Goal: Task Accomplishment & Management: Use online tool/utility

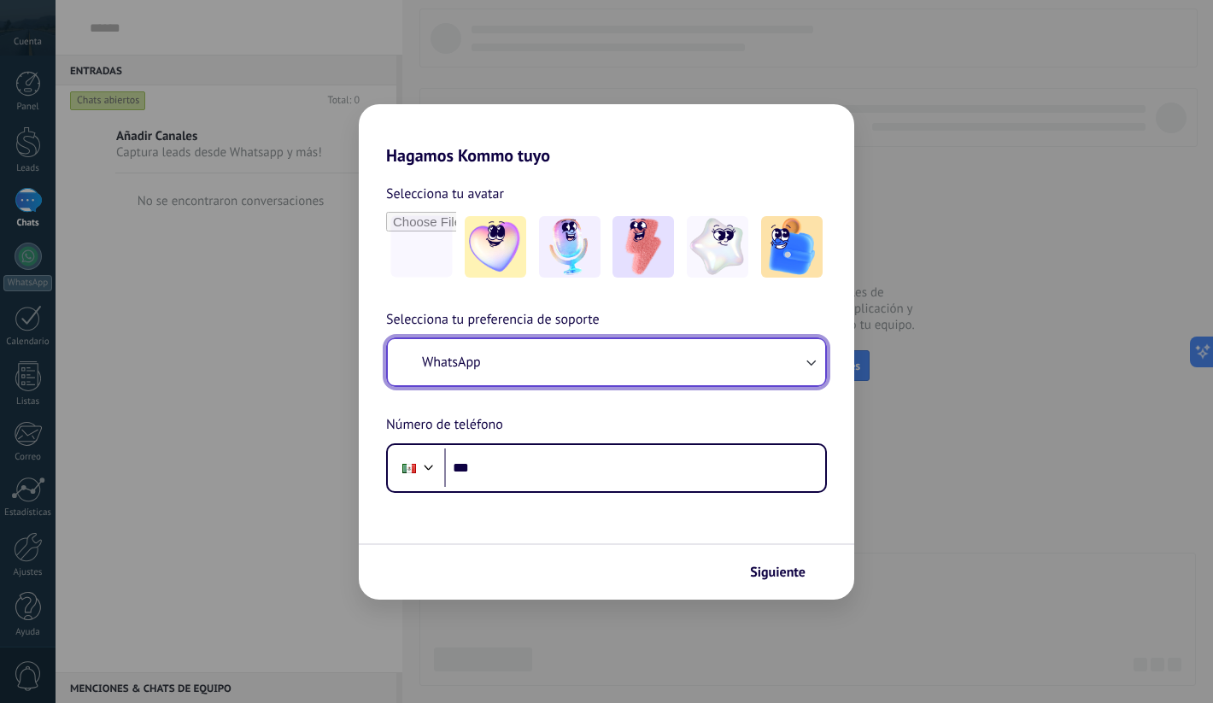
click at [624, 372] on button "WhatsApp" at bounding box center [606, 362] width 437 height 46
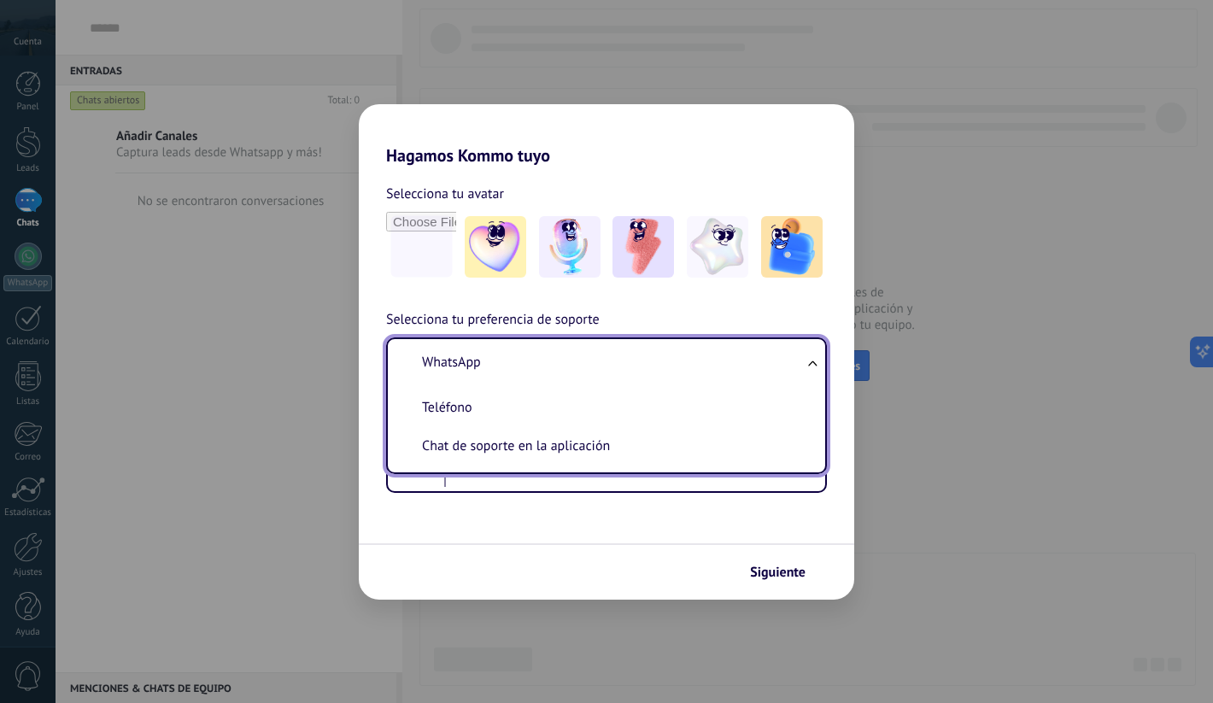
click at [588, 317] on span "Selecciona tu preferencia de soporte" at bounding box center [493, 320] width 214 height 22
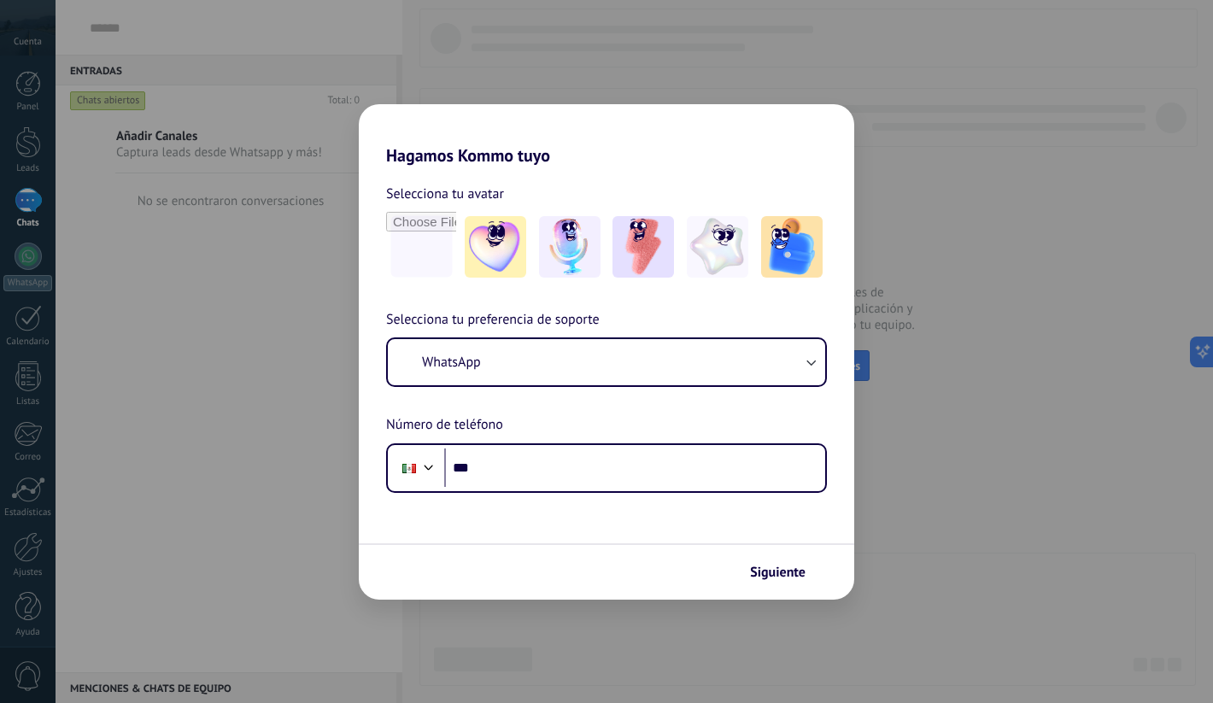
click at [482, 74] on div "Hagamos Kommo tuyo Selecciona tu avatar Selecciona tu preferencia de soporte Wh…" at bounding box center [606, 351] width 1213 height 703
click at [495, 277] on div at bounding box center [495, 247] width 70 height 70
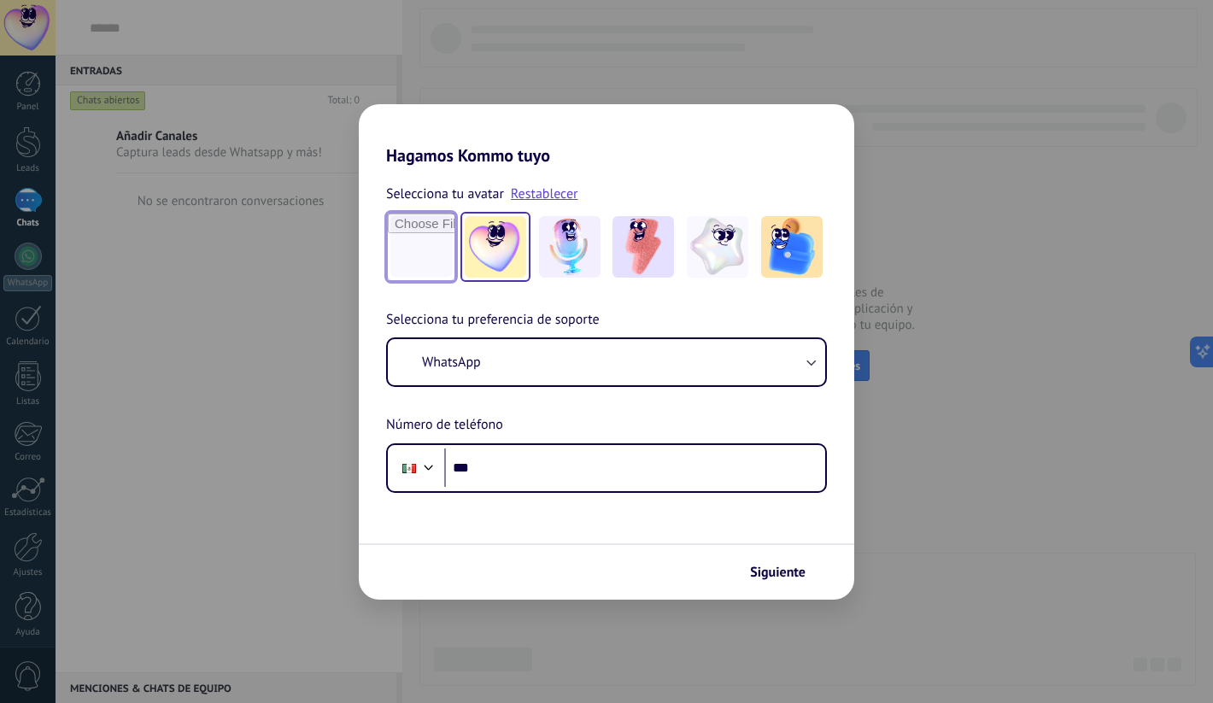
click at [436, 268] on input "file" at bounding box center [421, 247] width 67 height 67
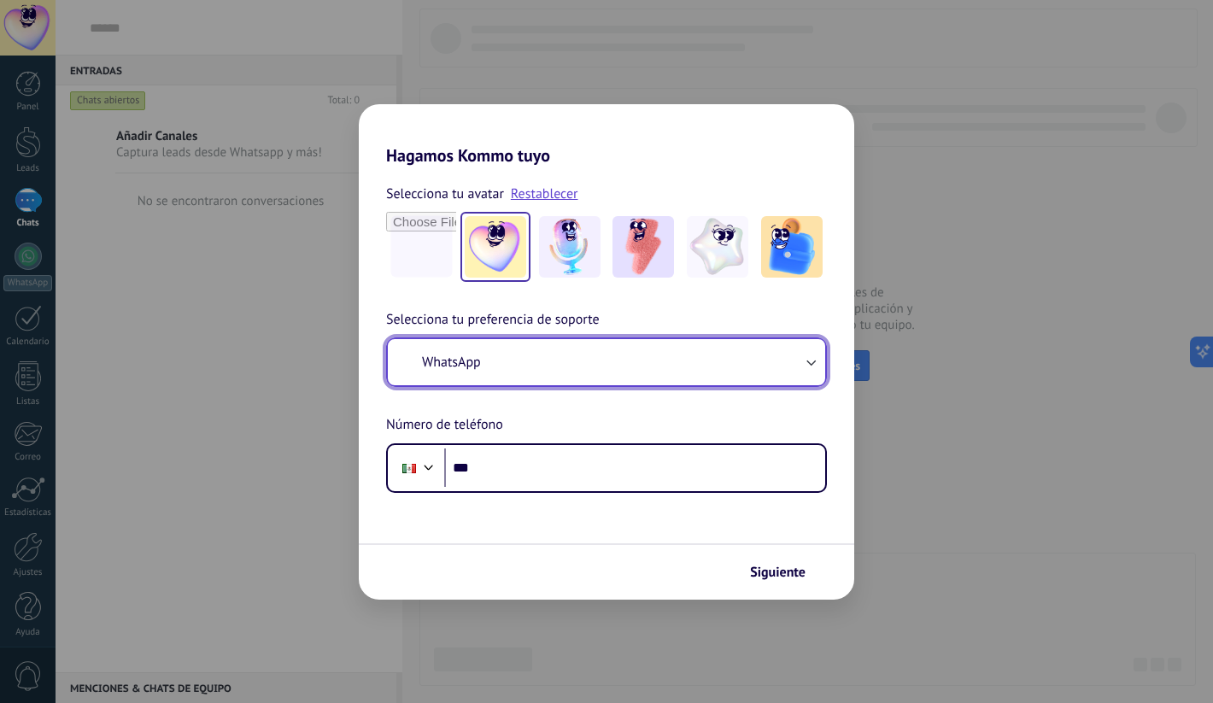
click at [481, 366] on span "WhatsApp" at bounding box center [451, 362] width 59 height 17
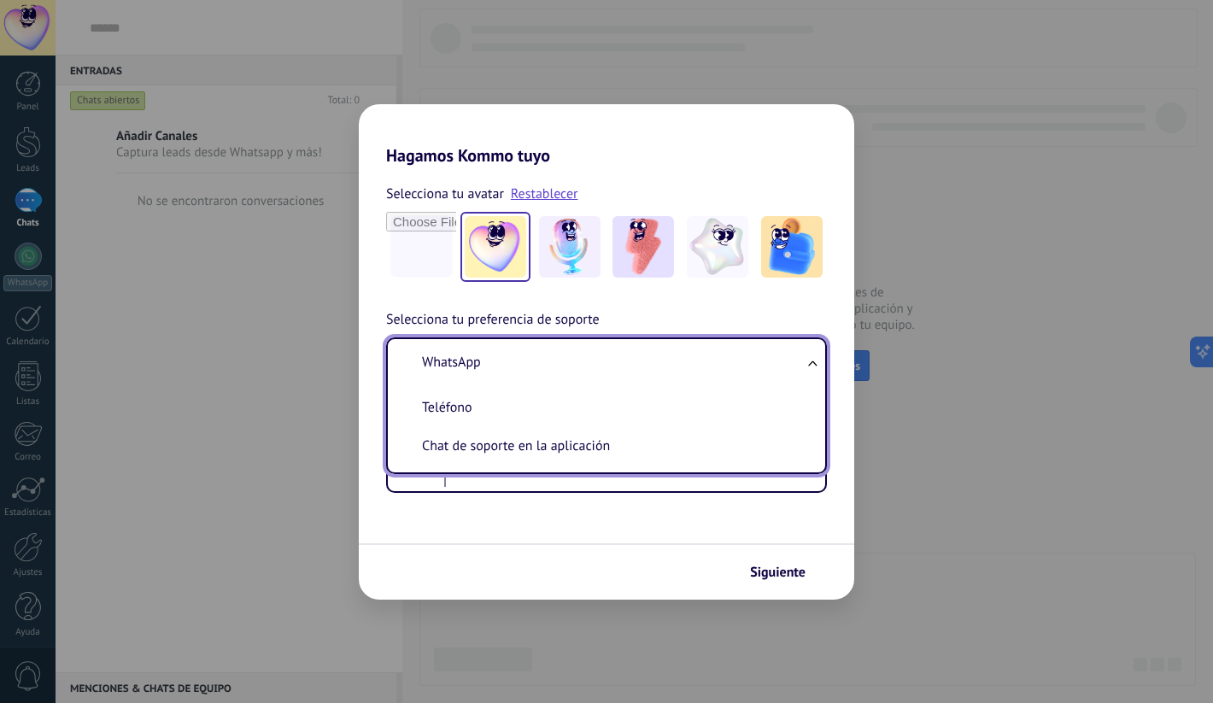
click at [492, 372] on li "WhatsApp" at bounding box center [603, 362] width 417 height 38
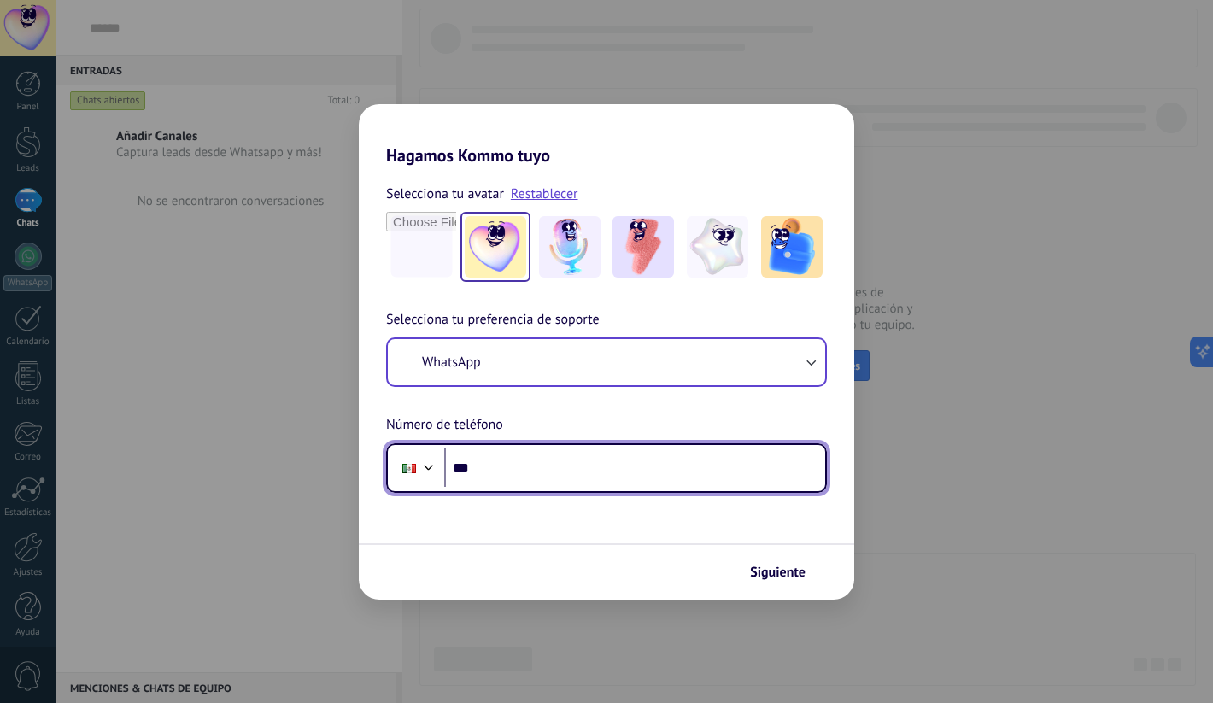
click at [504, 466] on input "***" at bounding box center [634, 467] width 381 height 39
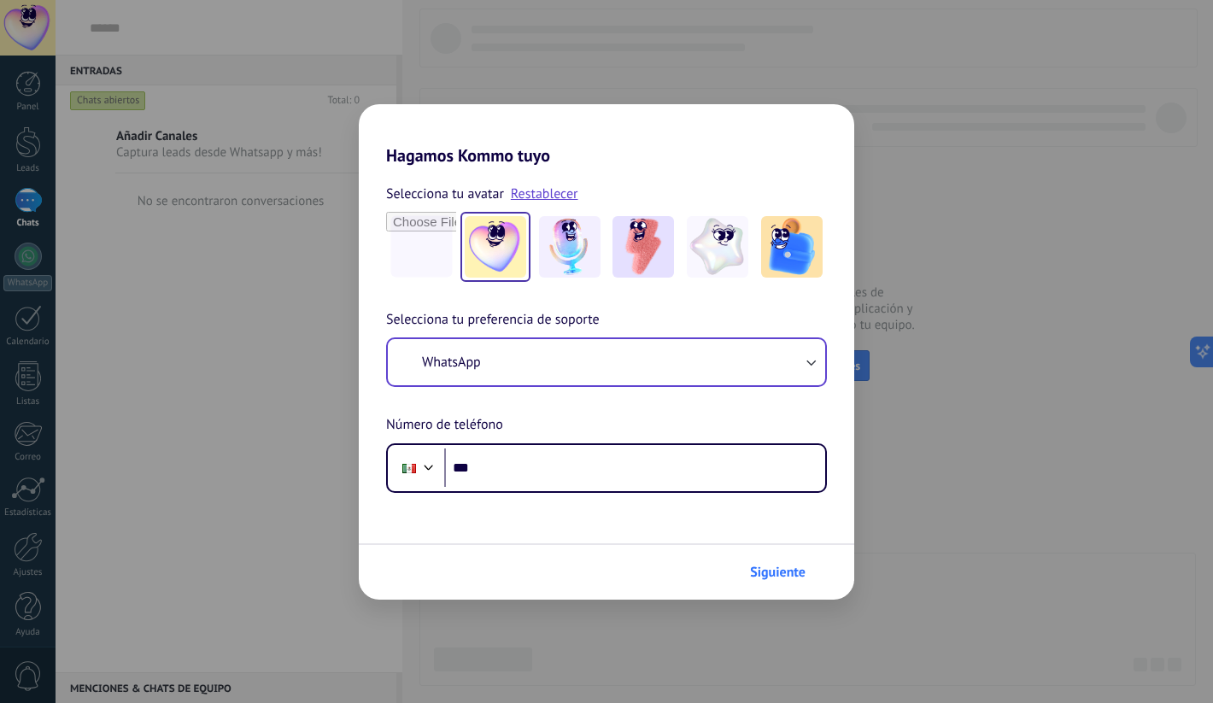
click at [787, 575] on span "Siguiente" at bounding box center [778, 572] width 56 height 12
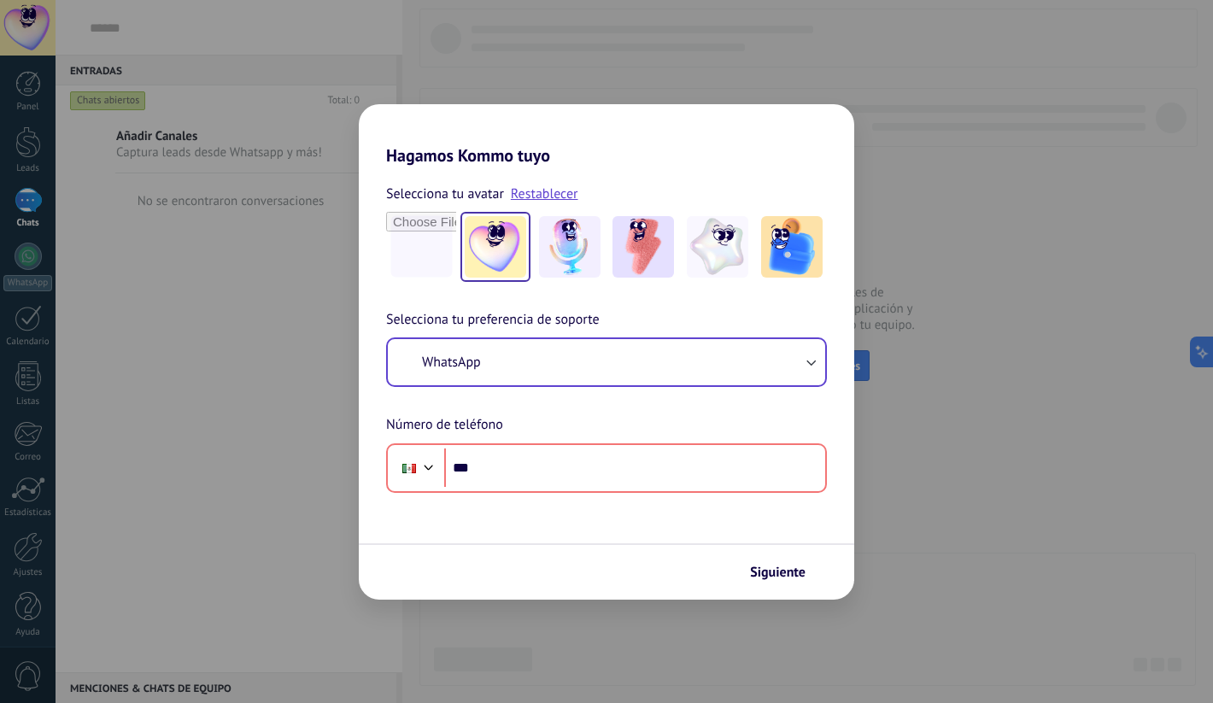
click at [886, 501] on div "Hagamos Kommo tuyo Selecciona tu avatar Restablecer Selecciona tu preferencia d…" at bounding box center [606, 351] width 1213 height 703
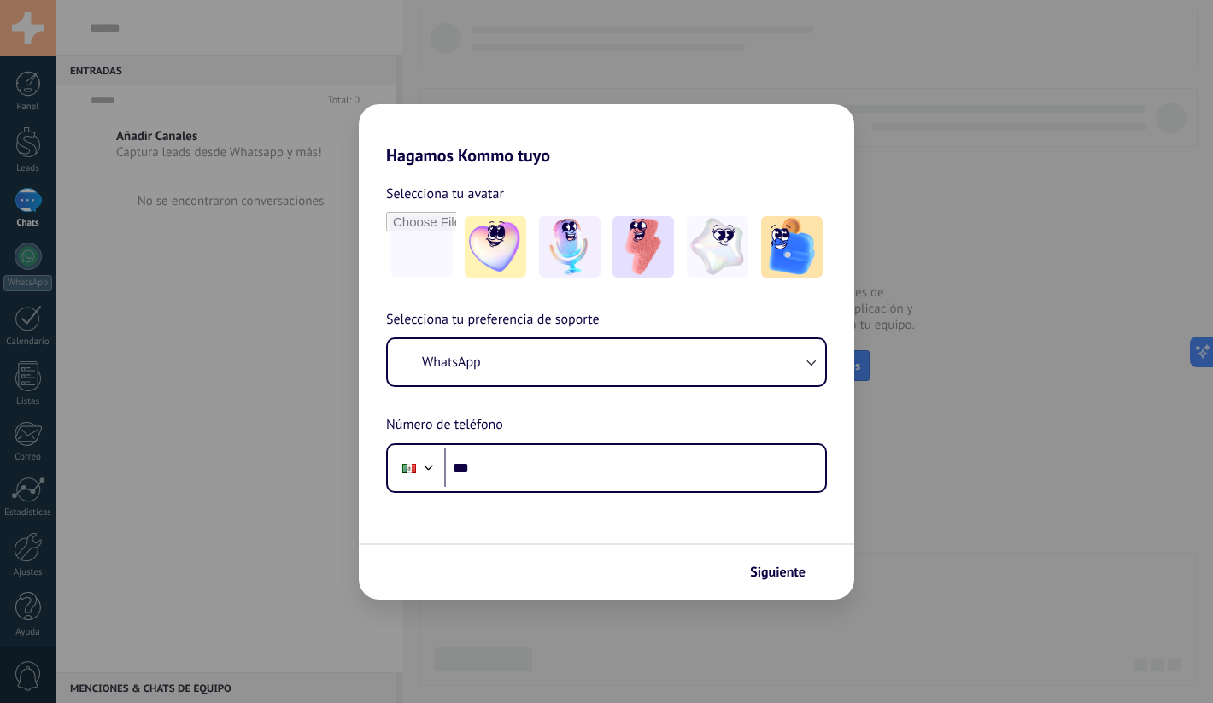
click at [920, 151] on div "Hagamos Kommo tuyo Selecciona tu avatar Selecciona tu preferencia de soporte Wh…" at bounding box center [606, 351] width 1213 height 703
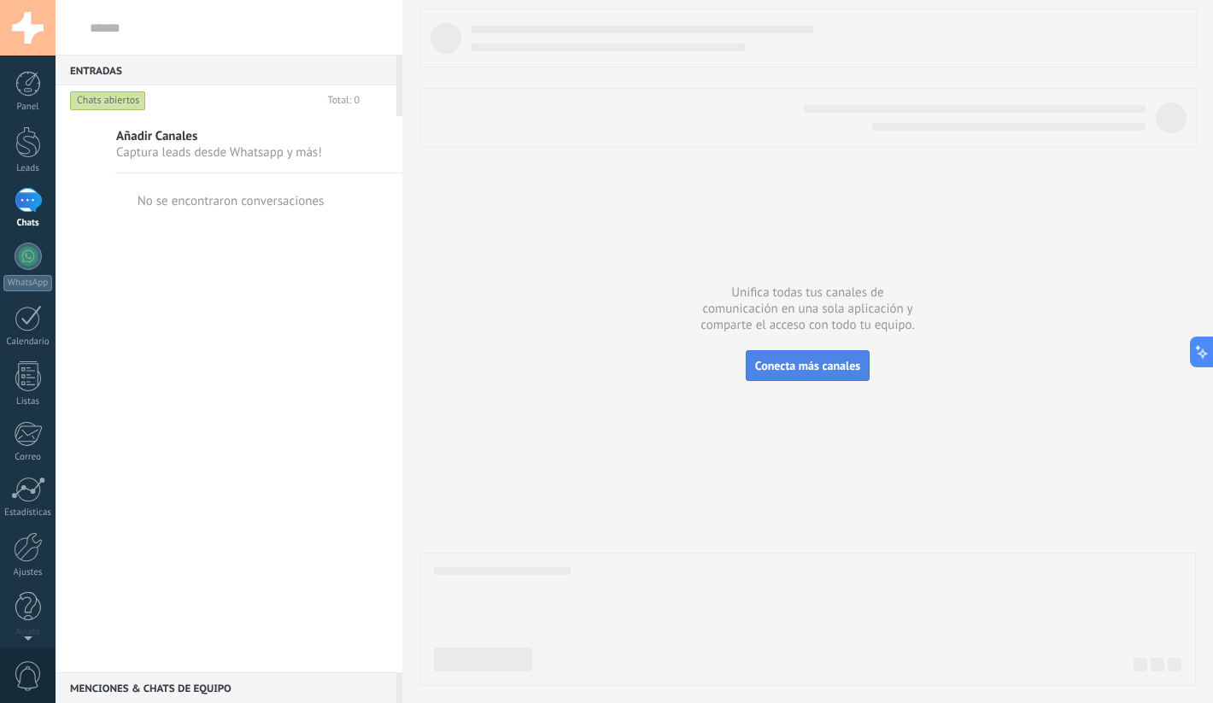
click at [830, 373] on span "Conecta más canales" at bounding box center [807, 365] width 105 height 15
click at [817, 378] on button "Conecta más canales" at bounding box center [808, 365] width 124 height 31
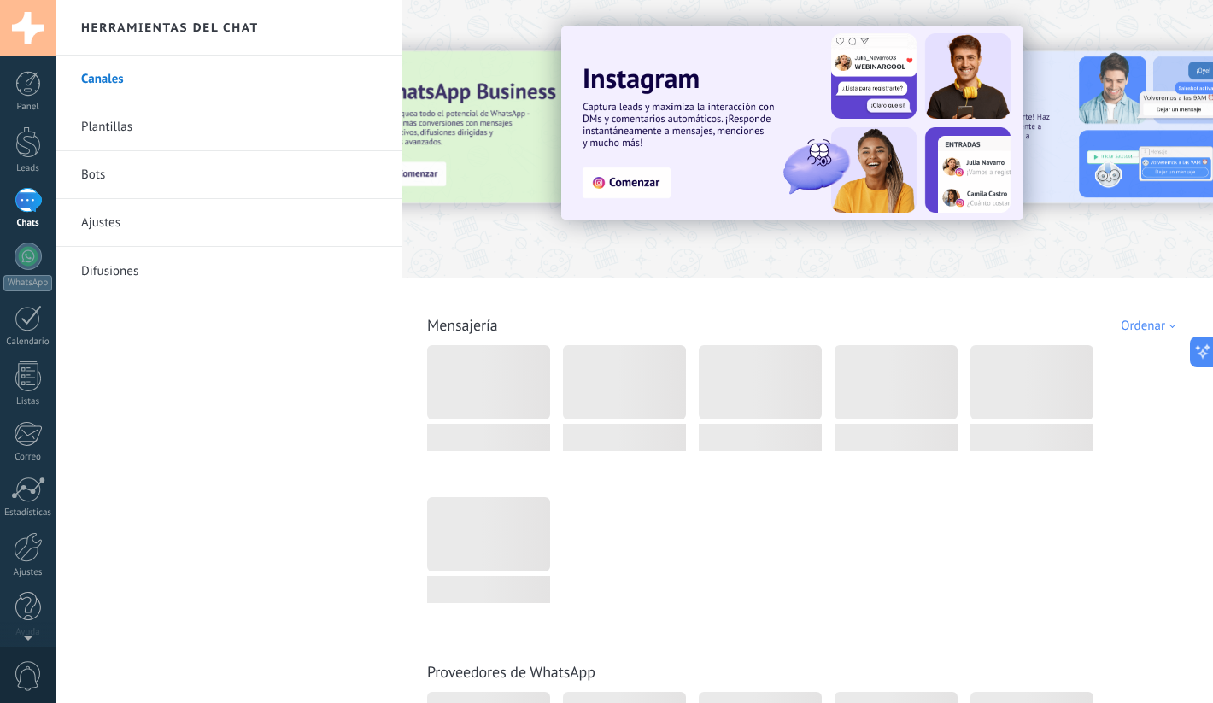
drag, startPoint x: 1083, startPoint y: 180, endPoint x: 709, endPoint y: 297, distance: 392.0
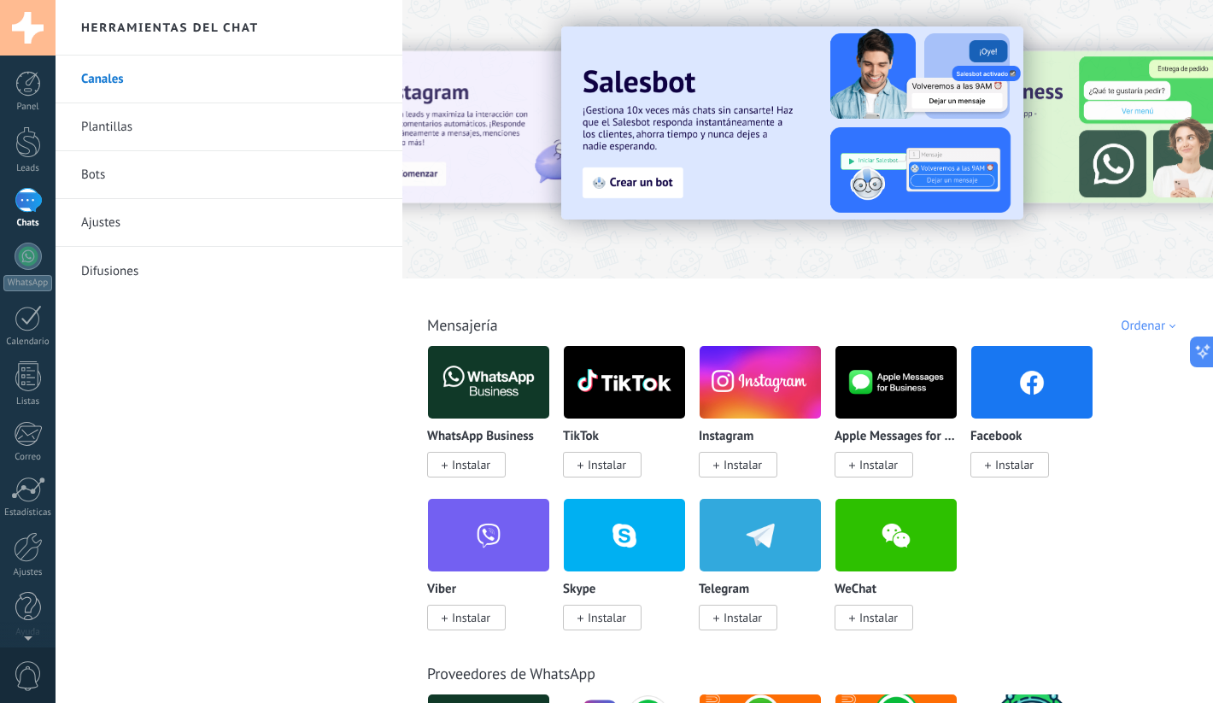
click at [468, 459] on span "Instalar" at bounding box center [471, 464] width 38 height 15
click at [26, 102] on div "Panel" at bounding box center [28, 107] width 50 height 11
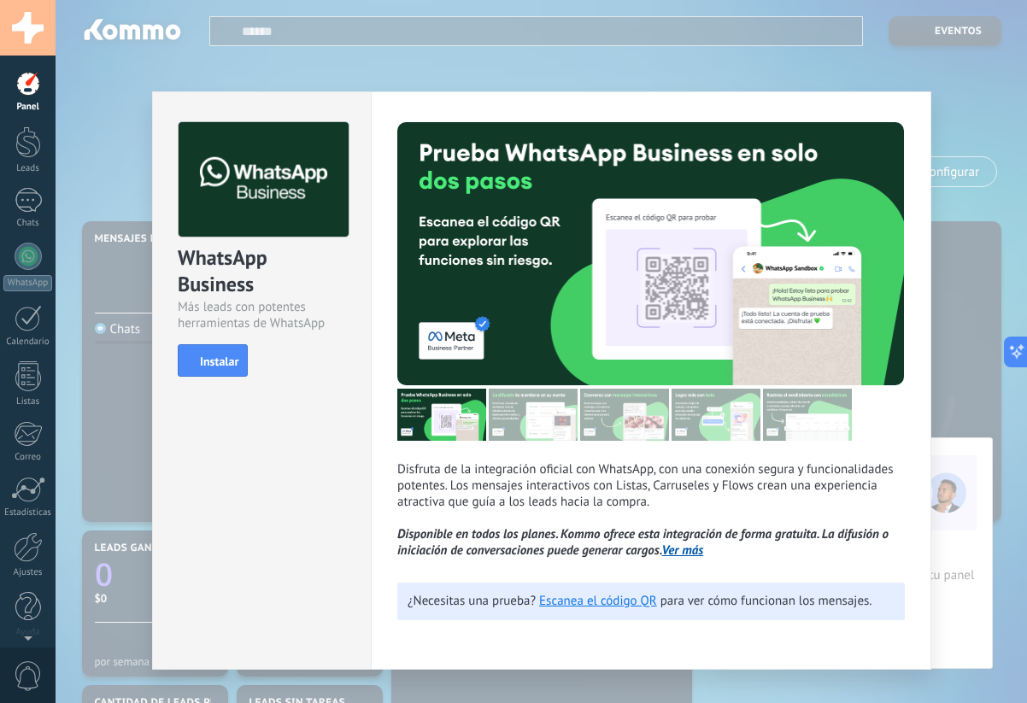
click at [701, 107] on div "Disfruta de la integración oficial con WhatsApp, con una conexión segura y func…" at bounding box center [651, 380] width 560 height 578
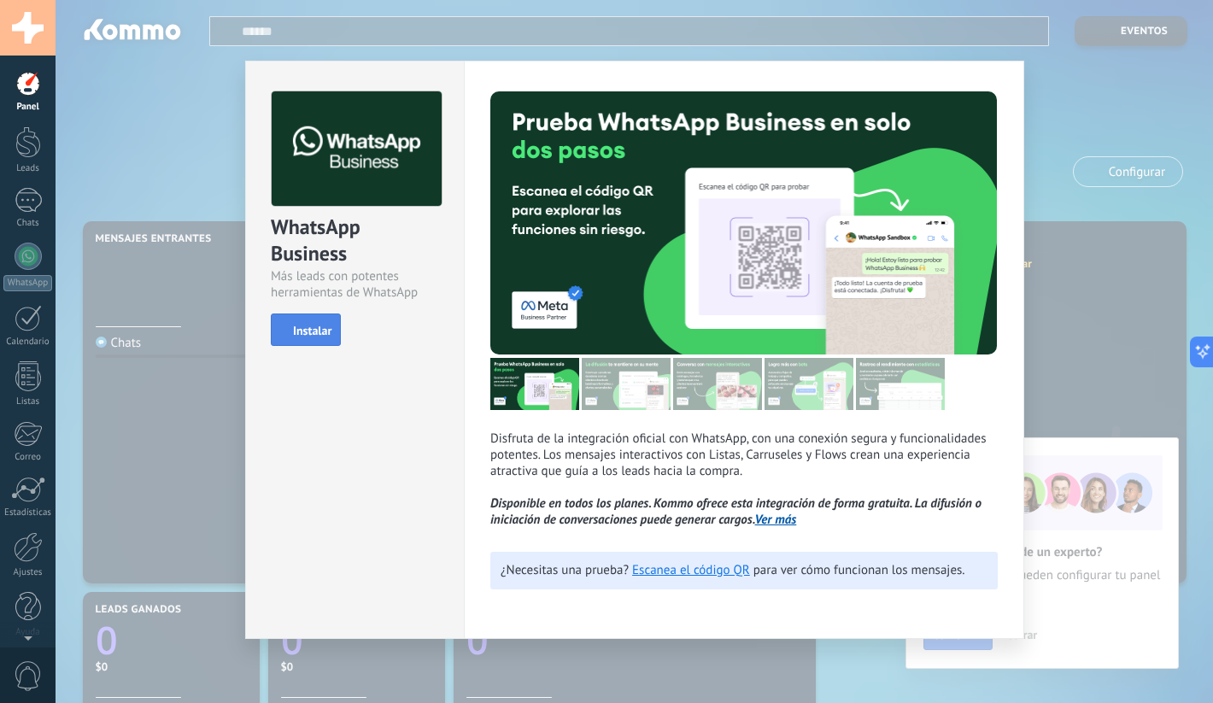
click at [321, 336] on span "Instalar" at bounding box center [312, 331] width 38 height 12
